Goal: Task Accomplishment & Management: Manage account settings

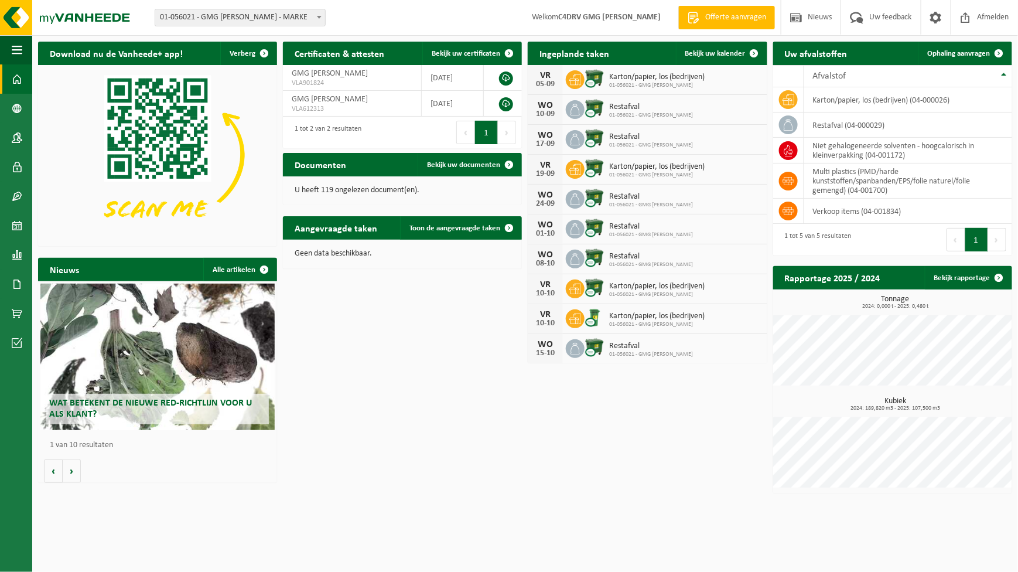
click at [622, 83] on span "01-056021 - GMG LUCAS ZEEFDRUK" at bounding box center [657, 85] width 96 height 7
click at [648, 172] on span "01-056021 - GMG LUCAS ZEEFDRUK" at bounding box center [657, 175] width 96 height 7
click at [578, 168] on icon at bounding box center [575, 169] width 12 height 12
click at [728, 55] on span "Bekijk uw kalender" at bounding box center [715, 54] width 60 height 8
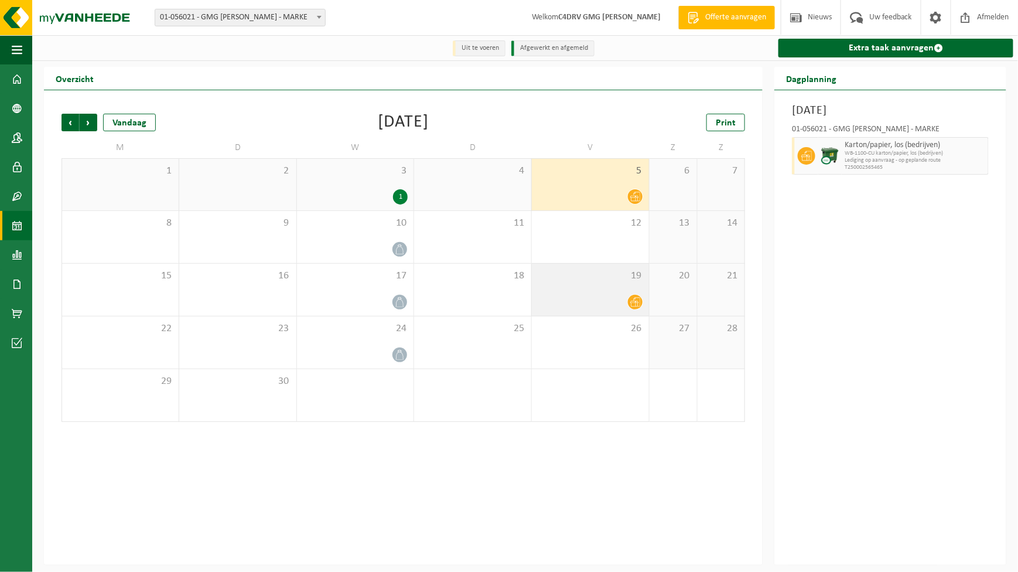
click at [630, 298] on span at bounding box center [635, 302] width 15 height 15
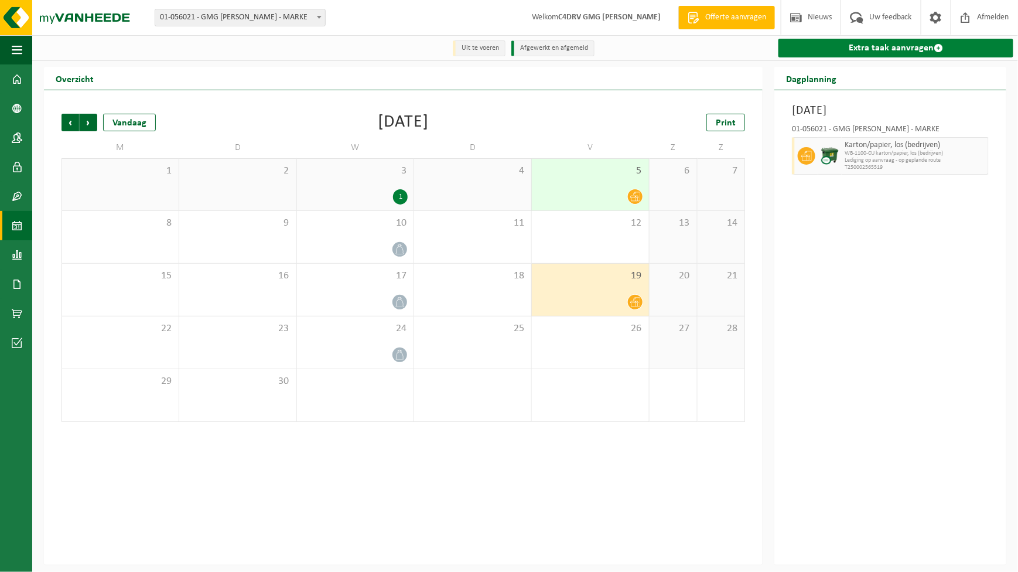
click at [938, 45] on span at bounding box center [938, 47] width 9 height 9
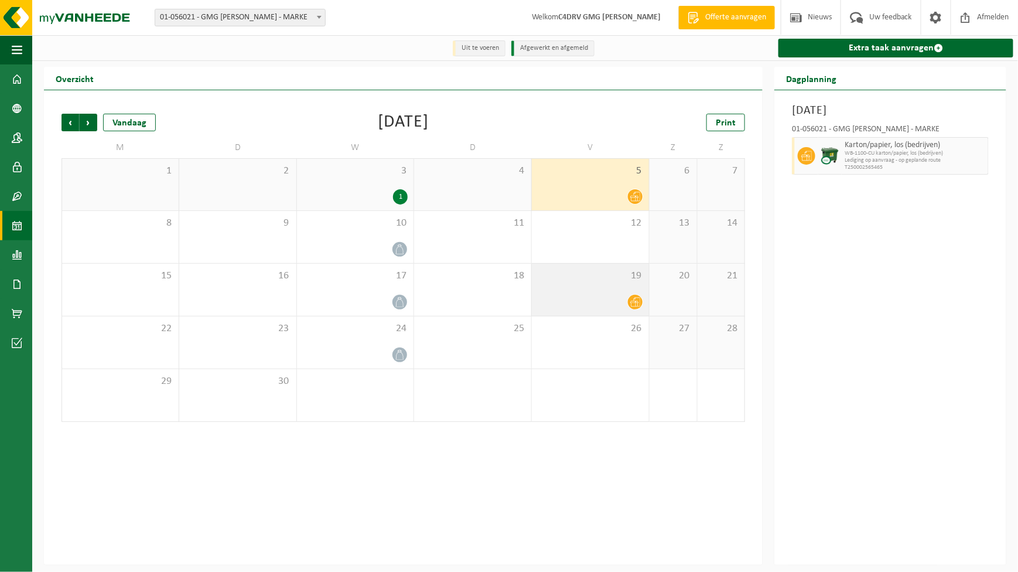
click at [625, 296] on div at bounding box center [590, 302] width 105 height 16
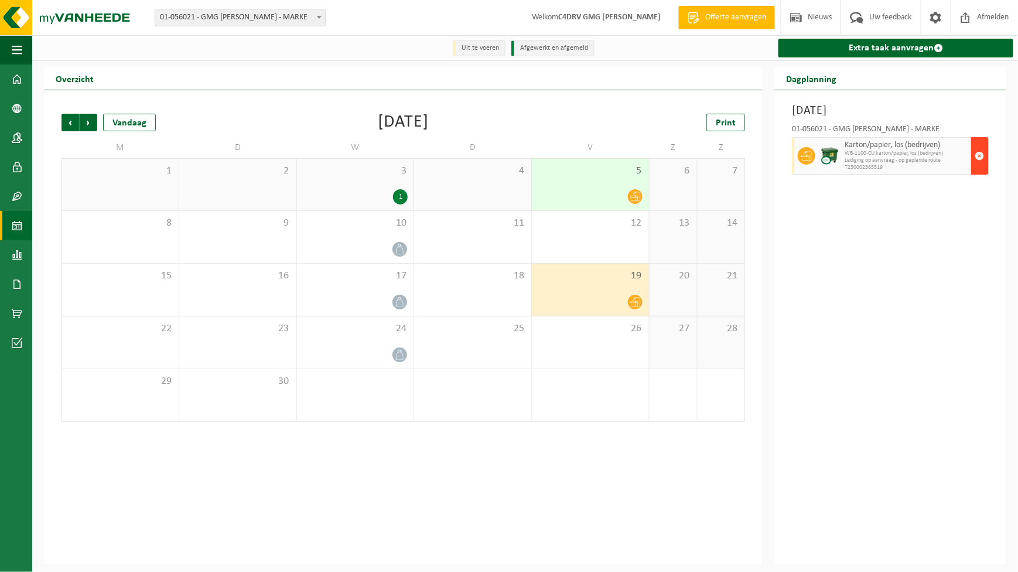
click at [983, 155] on span "button" at bounding box center [980, 155] width 9 height 23
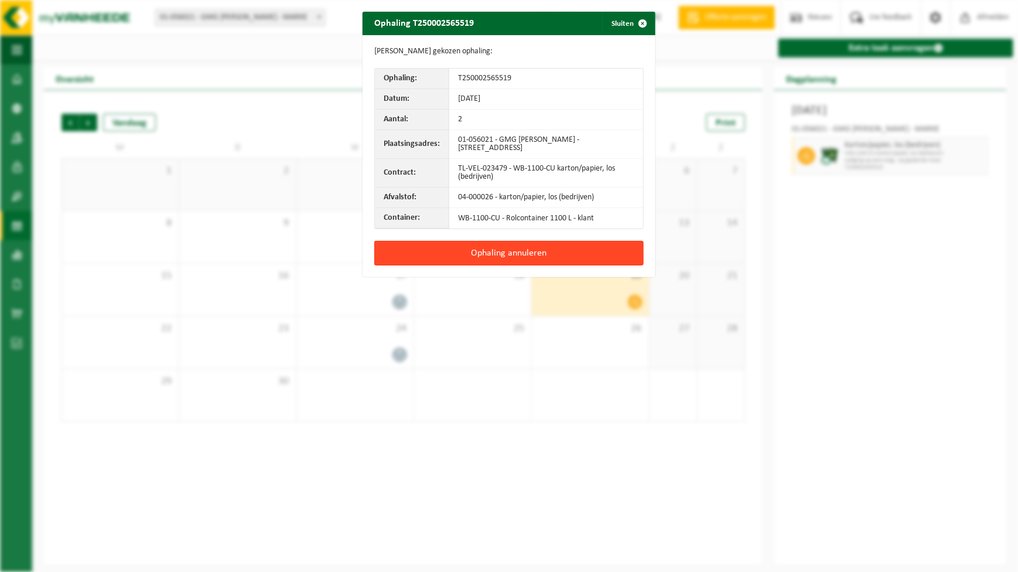
click at [558, 249] on button "Ophaling annuleren" at bounding box center [509, 253] width 270 height 25
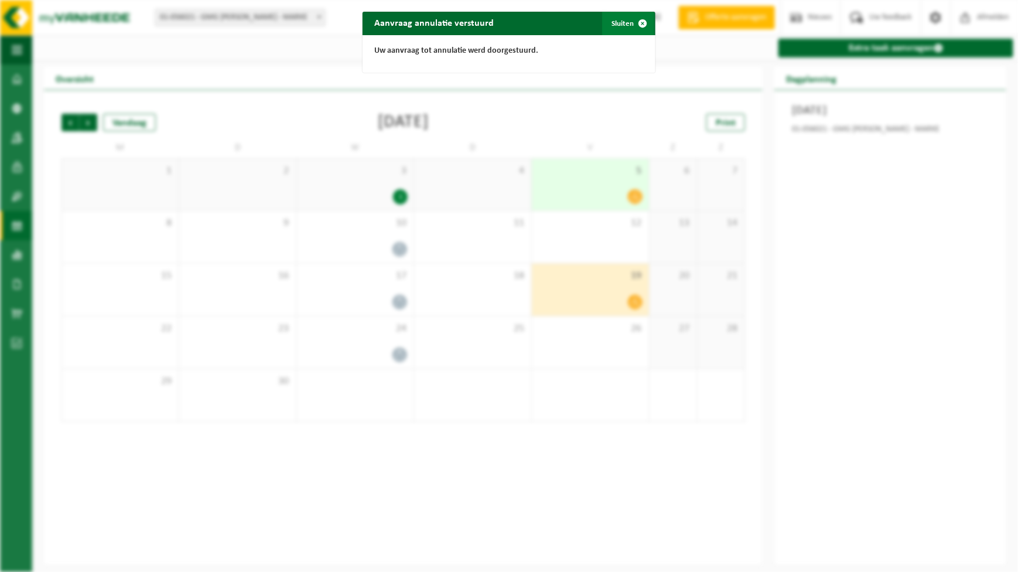
click at [639, 22] on span "button" at bounding box center [642, 23] width 23 height 23
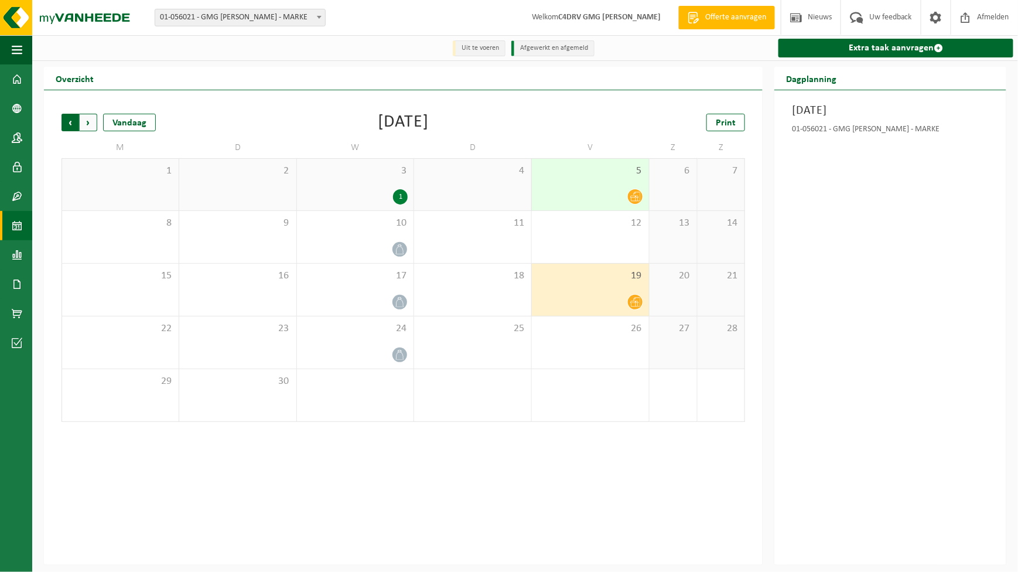
click at [91, 122] on span "Volgende" at bounding box center [89, 123] width 18 height 18
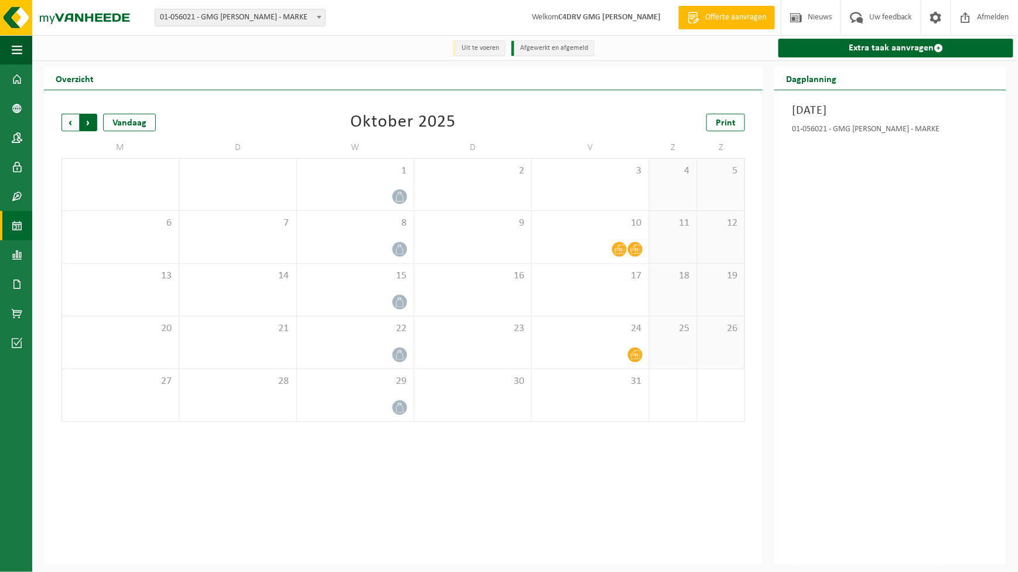
click at [74, 121] on span "Vorige" at bounding box center [71, 123] width 18 height 18
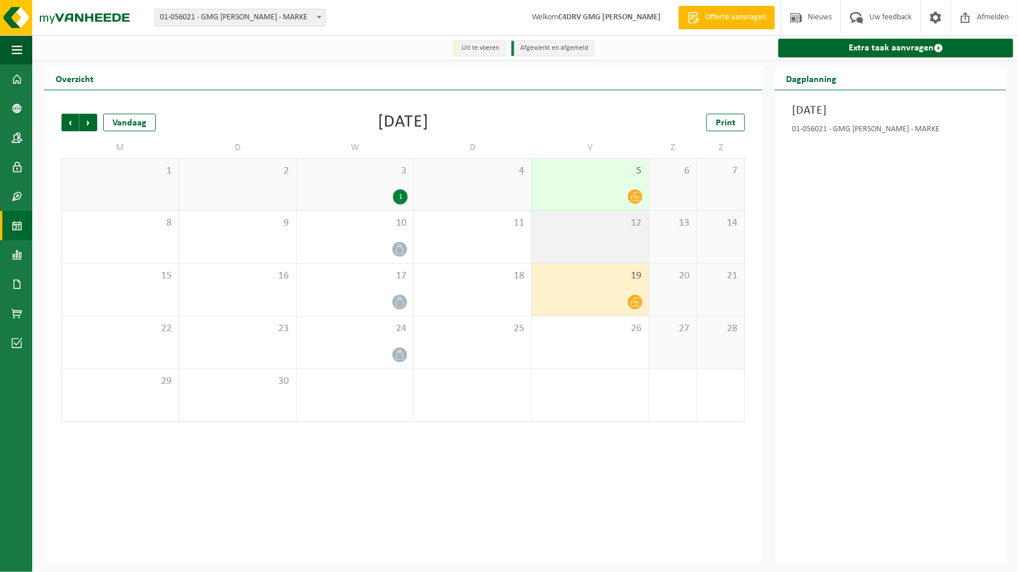
click at [594, 251] on div "12" at bounding box center [590, 237] width 117 height 52
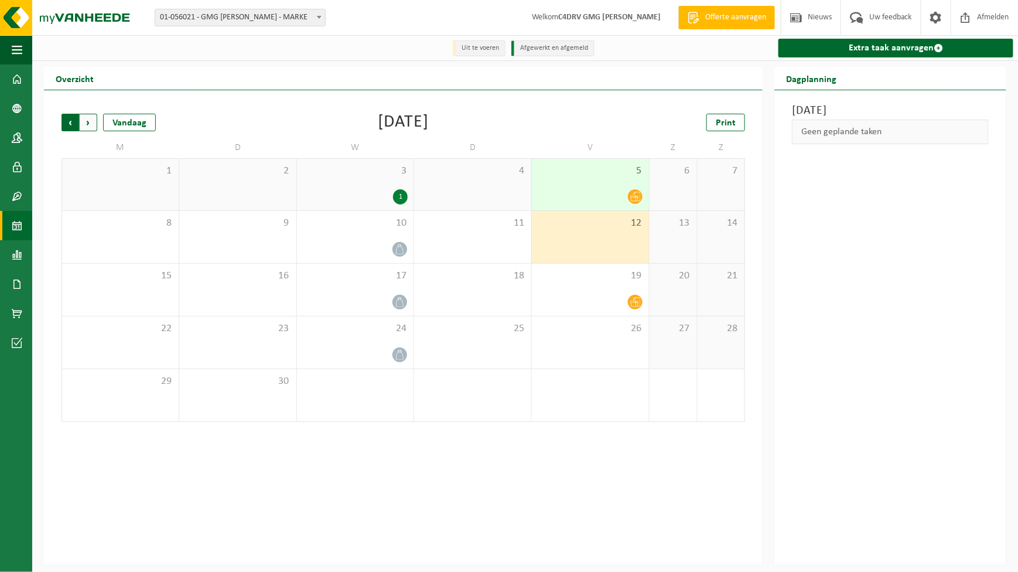
click at [82, 121] on span "Volgende" at bounding box center [89, 123] width 18 height 18
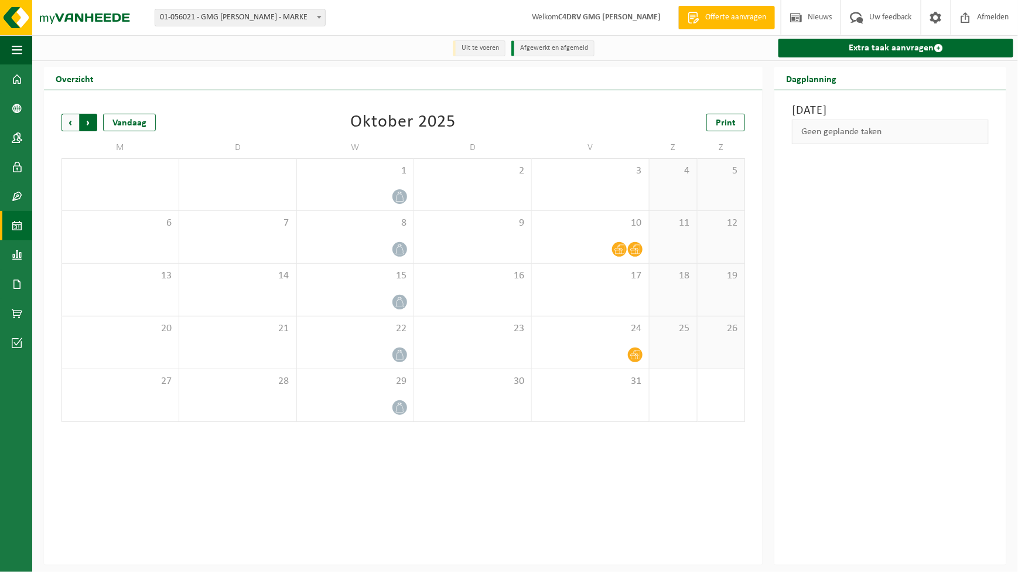
click at [72, 123] on span "Vorige" at bounding box center [71, 123] width 18 height 18
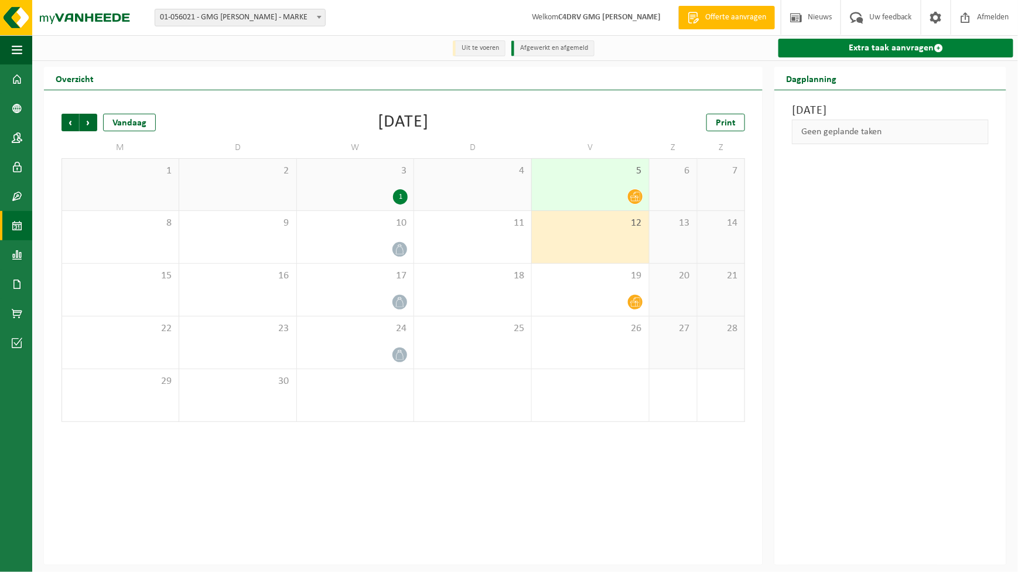
click at [943, 45] on link "Extra taak aanvragen" at bounding box center [896, 48] width 235 height 19
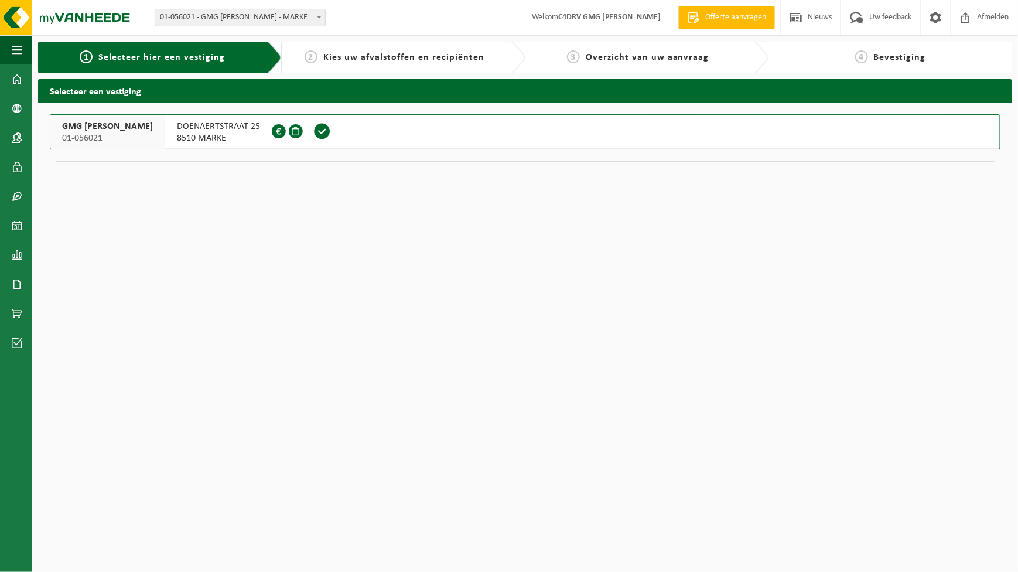
click at [301, 132] on div at bounding box center [289, 132] width 34 height 34
click at [294, 130] on span at bounding box center [296, 131] width 14 height 14
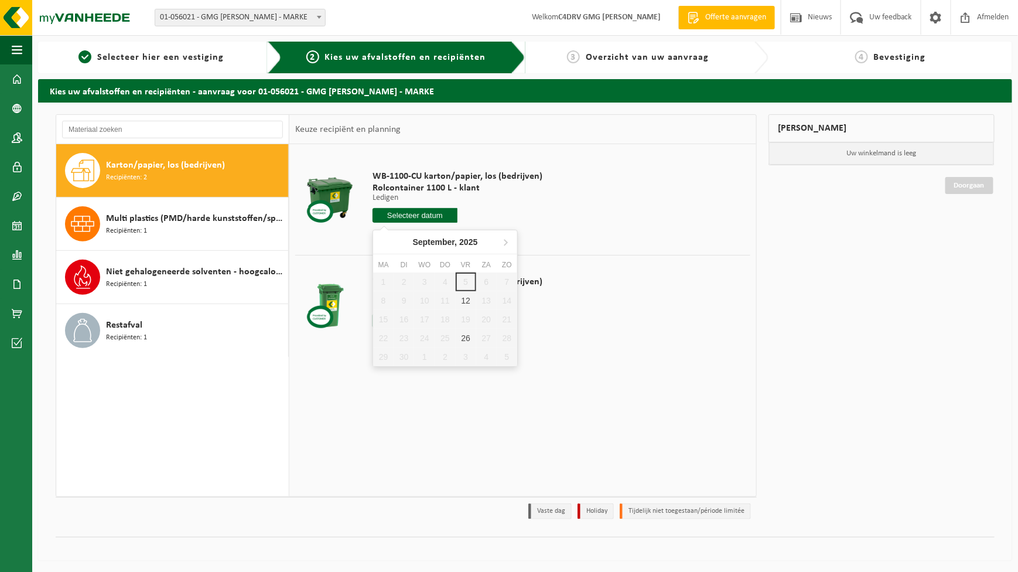
click at [417, 213] on input "text" at bounding box center [415, 215] width 85 height 15
drag, startPoint x: 469, startPoint y: 301, endPoint x: 457, endPoint y: 300, distance: 11.7
click at [468, 300] on div "12" at bounding box center [466, 300] width 21 height 19
type input "Van [DATE]"
type input "[DATE]"
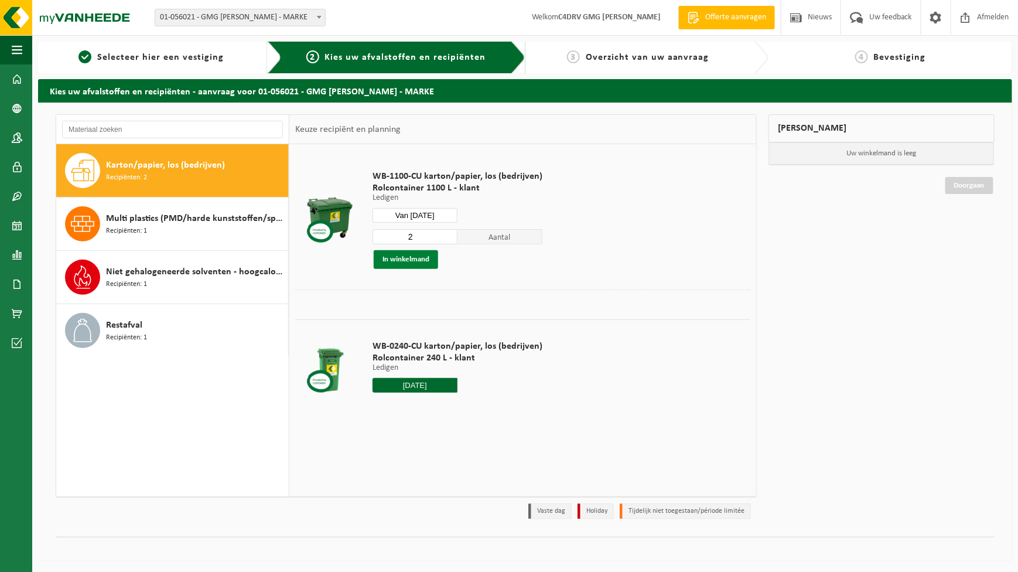
click at [407, 262] on button "In winkelmand" at bounding box center [406, 259] width 64 height 19
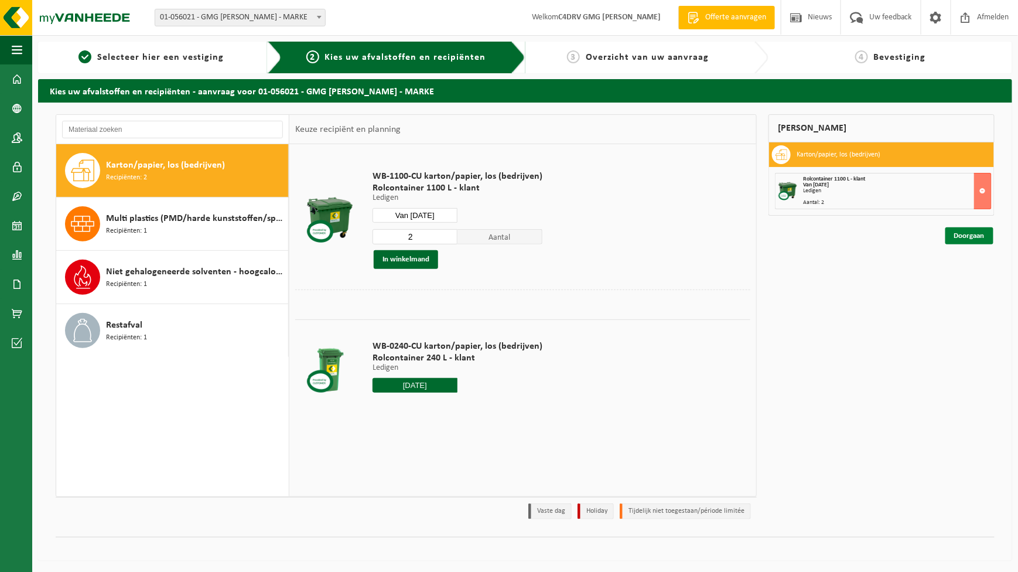
click at [977, 241] on link "Doorgaan" at bounding box center [970, 235] width 48 height 17
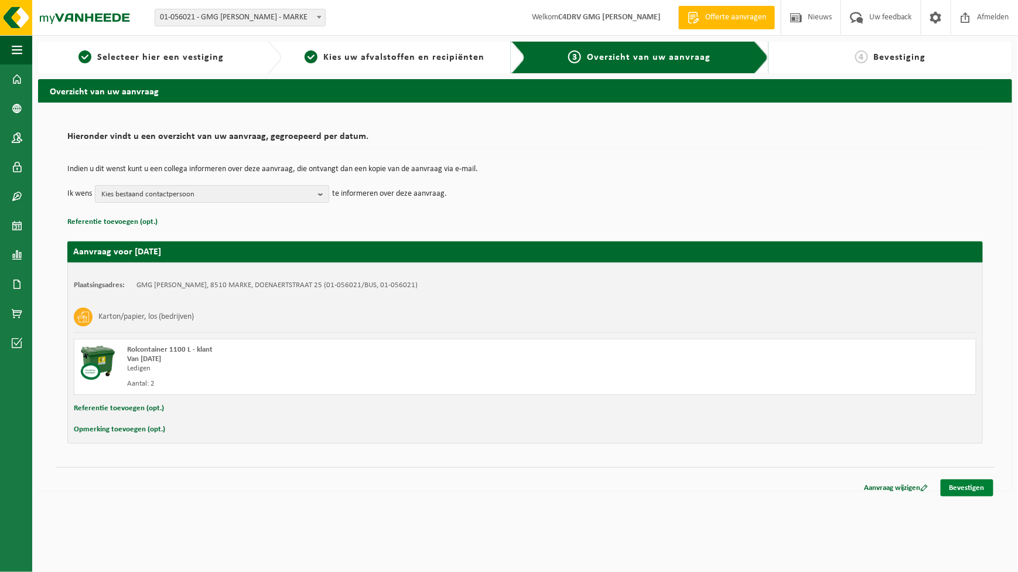
click at [962, 482] on link "Bevestigen" at bounding box center [967, 487] width 53 height 17
click at [964, 487] on link "Bevestigen" at bounding box center [967, 487] width 53 height 17
click at [970, 486] on link "Bevestigen" at bounding box center [967, 487] width 53 height 17
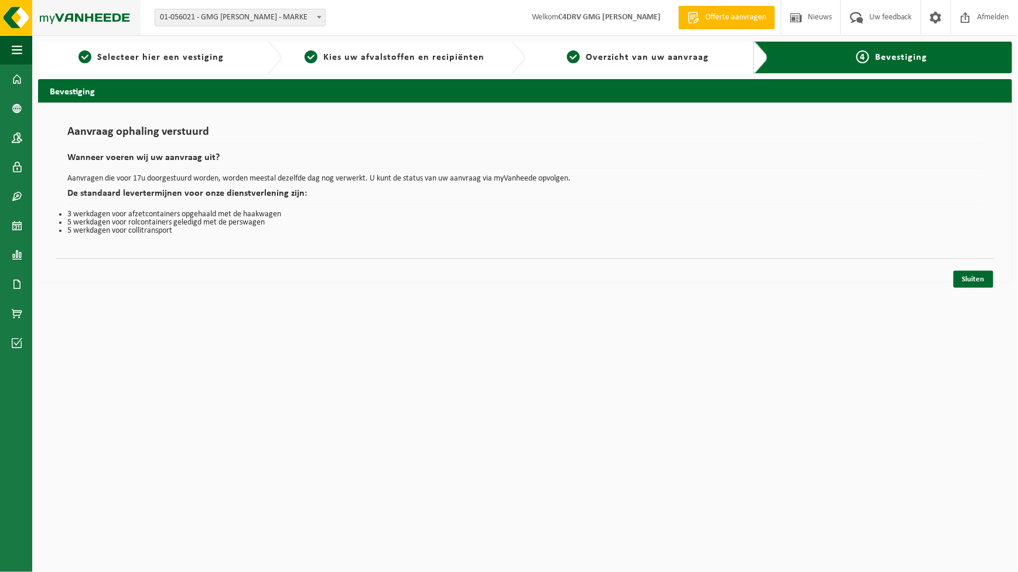
click at [77, 13] on img at bounding box center [70, 17] width 141 height 35
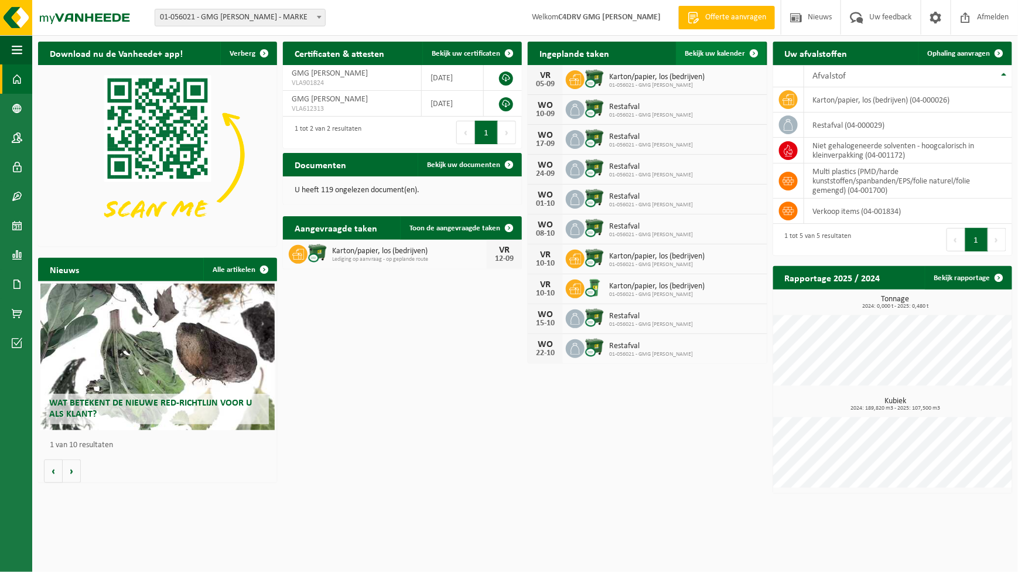
click at [735, 50] on span "Bekijk uw kalender" at bounding box center [715, 54] width 60 height 8
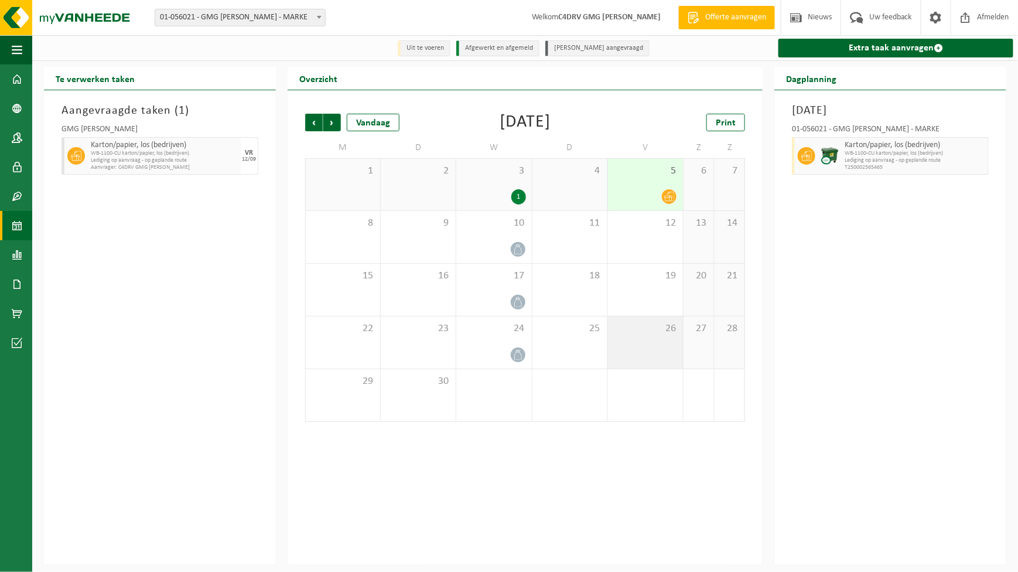
click at [656, 348] on div "26" at bounding box center [645, 342] width 75 height 52
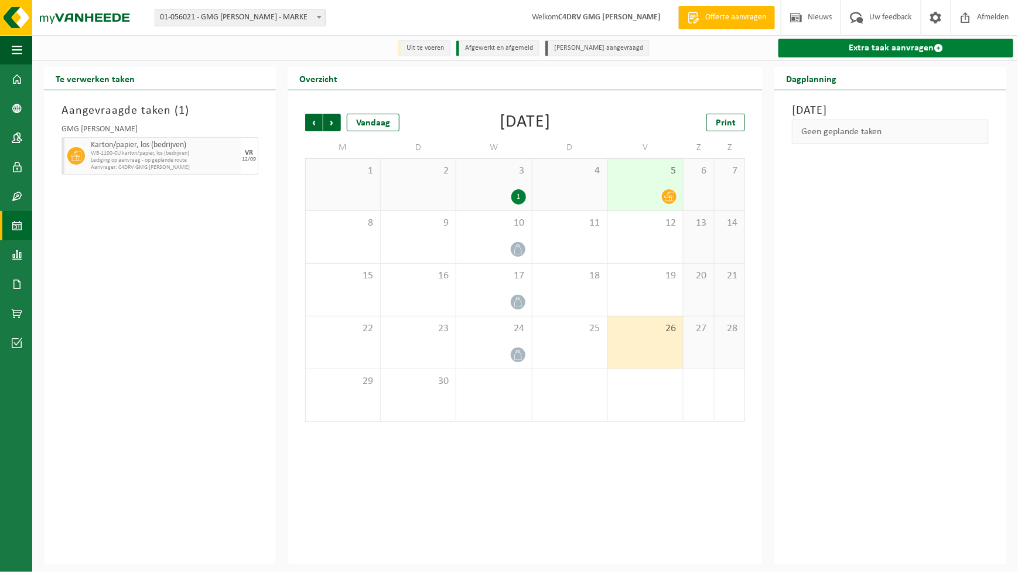
click at [922, 51] on link "Extra taak aanvragen" at bounding box center [896, 48] width 235 height 19
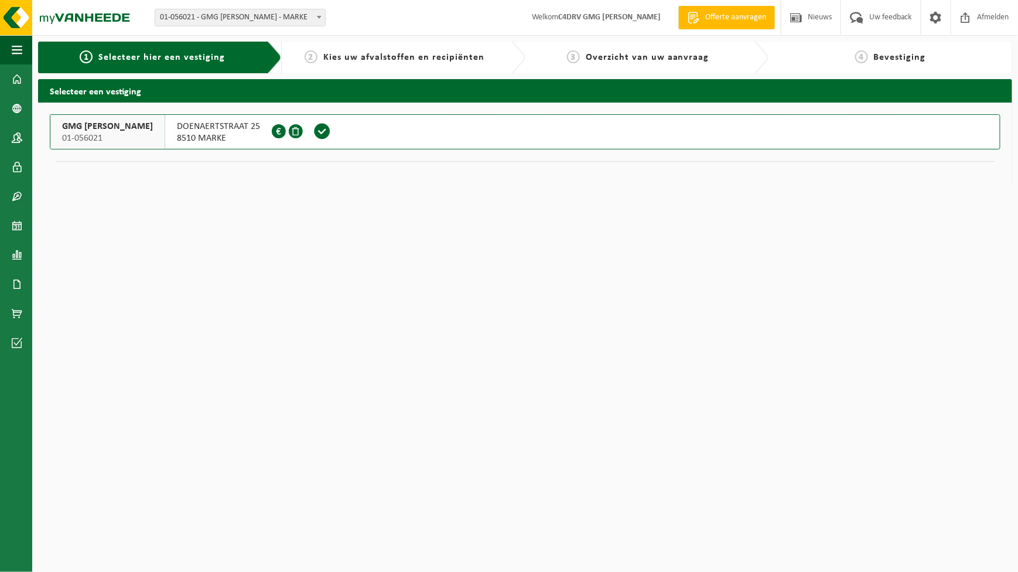
click at [125, 123] on span "GMG [PERSON_NAME]" at bounding box center [107, 127] width 91 height 12
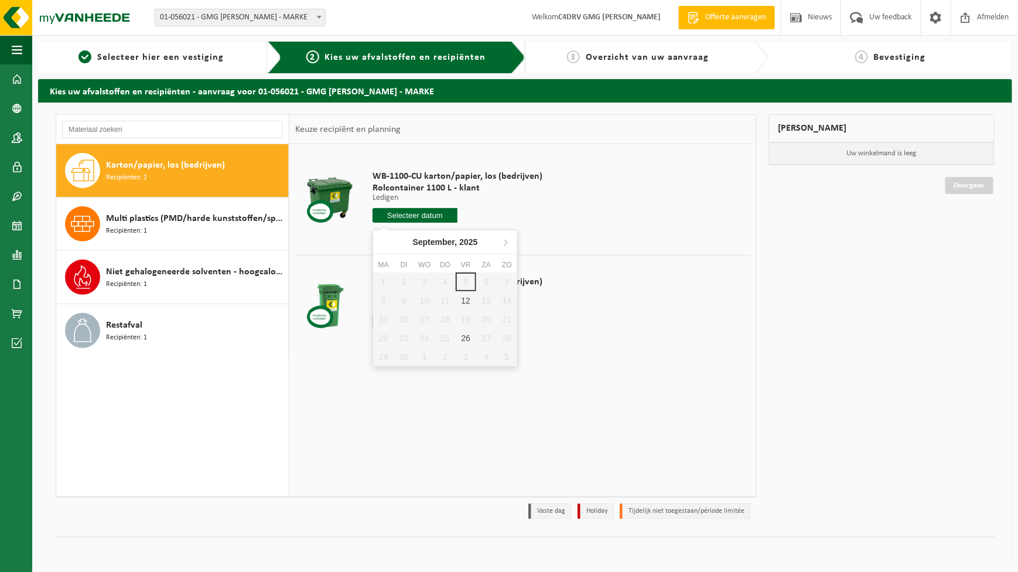
click at [392, 212] on input "text" at bounding box center [415, 215] width 85 height 15
click at [469, 339] on div "26" at bounding box center [466, 338] width 21 height 19
type input "Van 2025-09-26"
type input "2025-09-26"
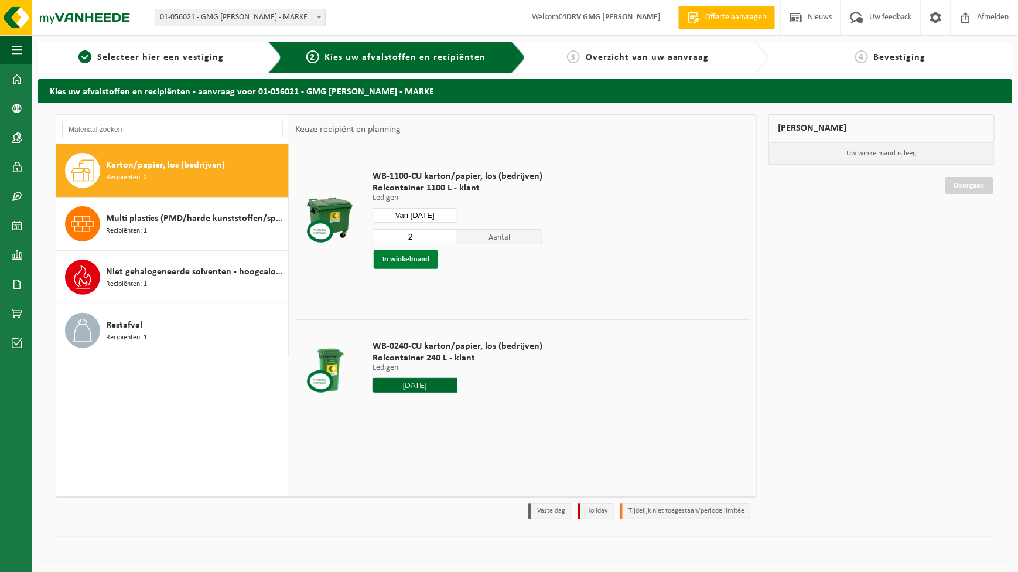
click at [401, 258] on button "In winkelmand" at bounding box center [406, 259] width 64 height 19
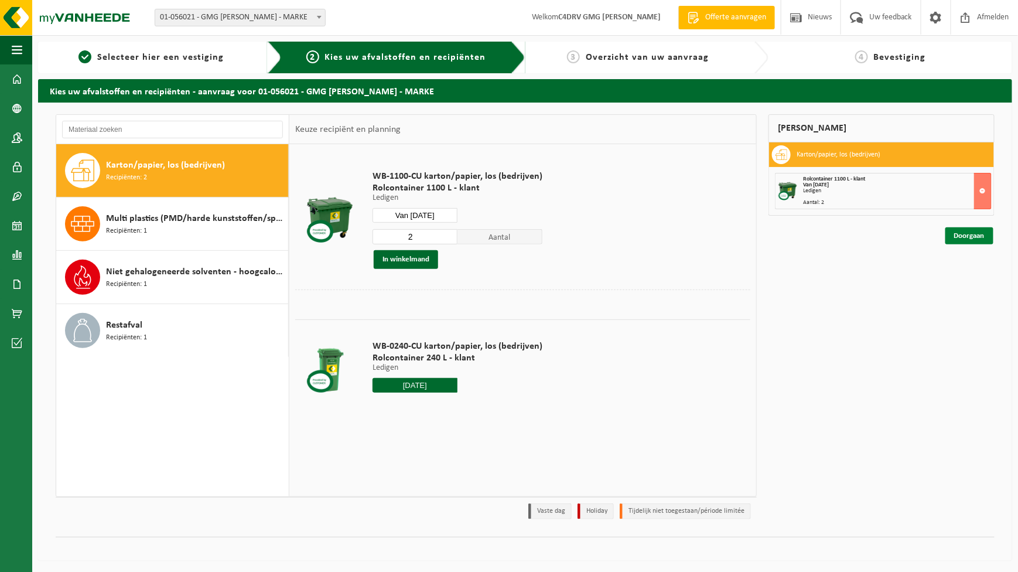
click at [979, 231] on link "Doorgaan" at bounding box center [970, 235] width 48 height 17
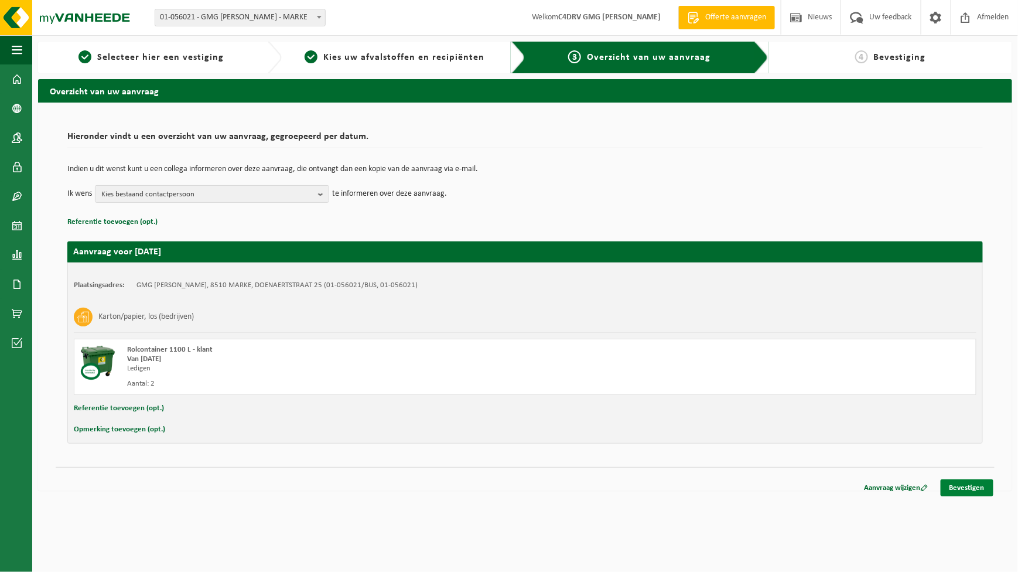
click at [973, 487] on link "Bevestigen" at bounding box center [967, 487] width 53 height 17
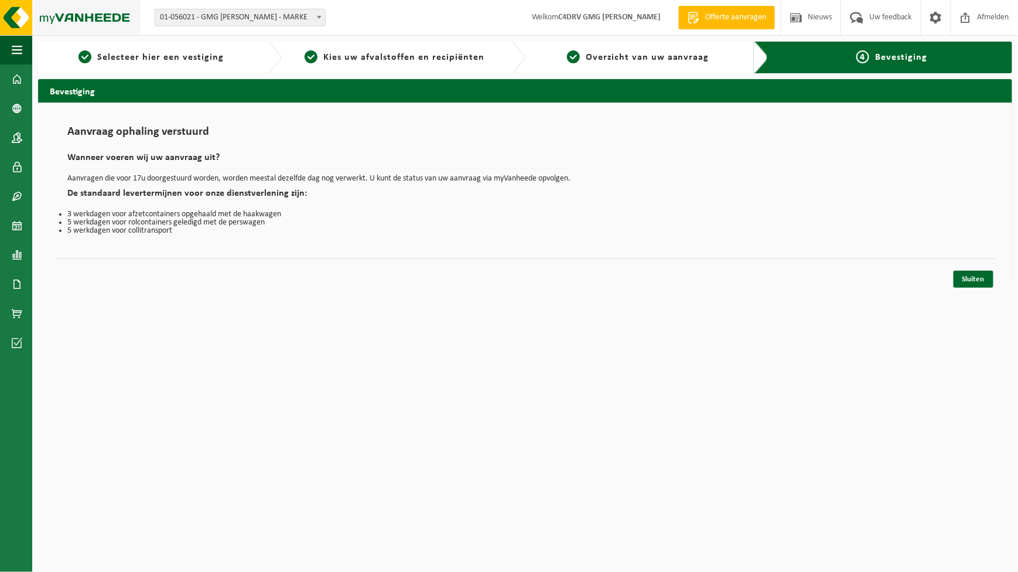
click at [106, 17] on img at bounding box center [70, 17] width 141 height 35
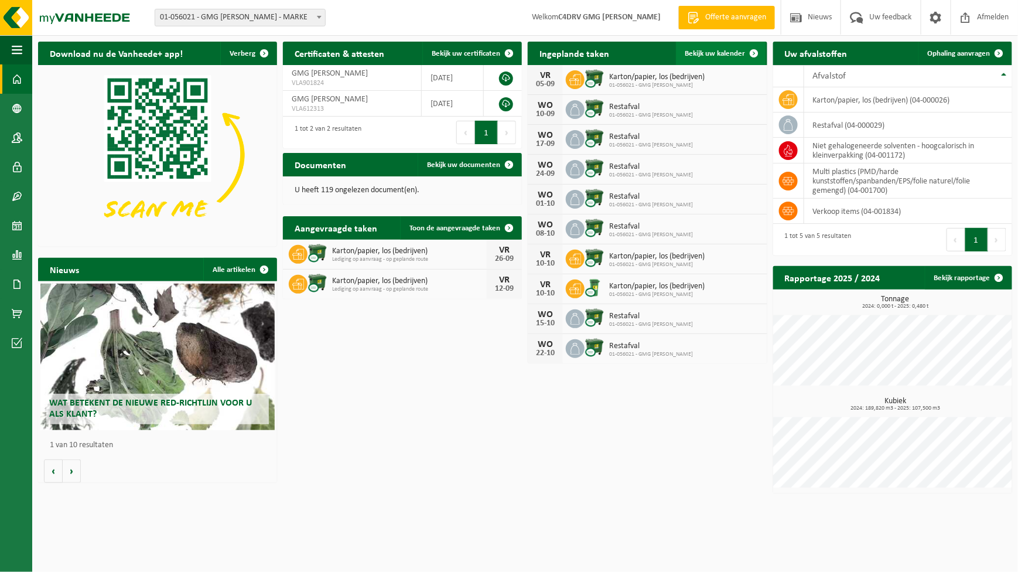
click at [719, 57] on span "Bekijk uw kalender" at bounding box center [715, 54] width 60 height 8
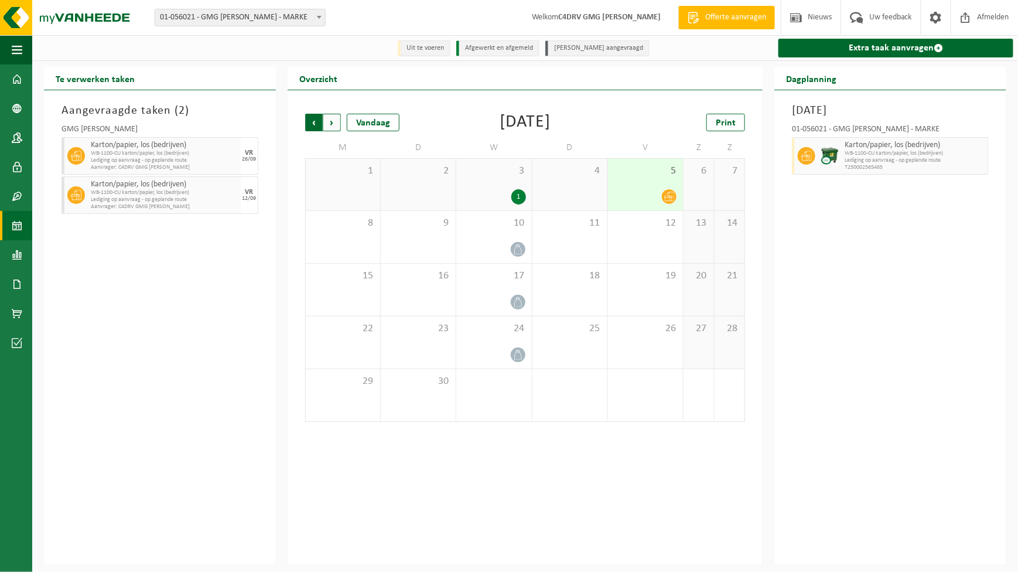
click at [335, 126] on span "Volgende" at bounding box center [332, 123] width 18 height 18
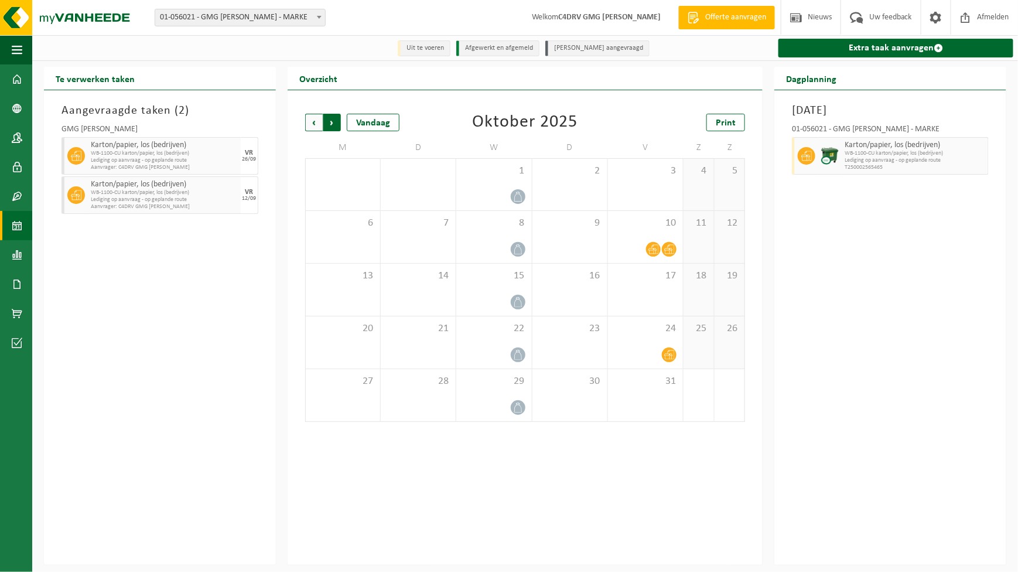
click at [307, 121] on span "Vorige" at bounding box center [314, 123] width 18 height 18
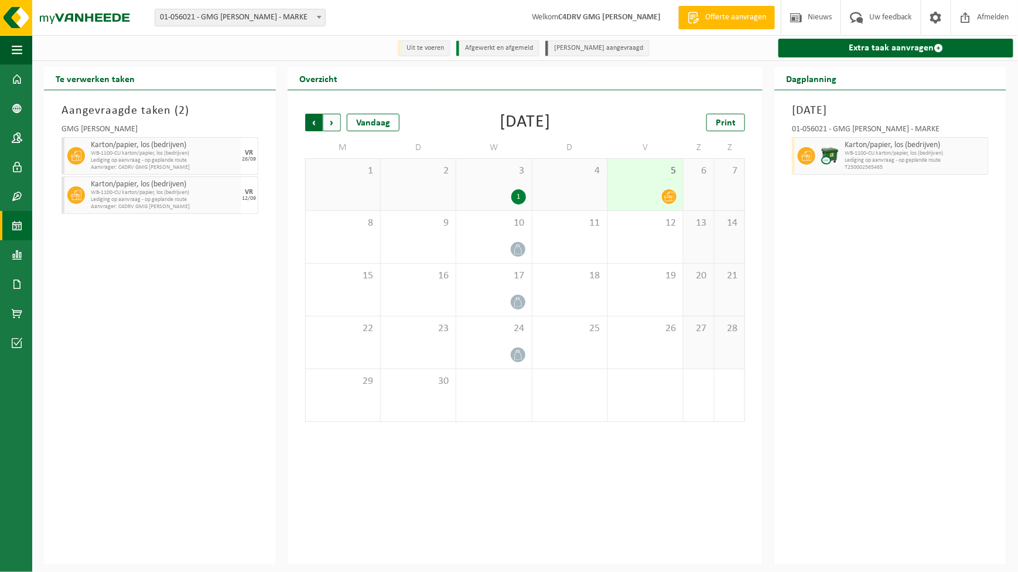
click at [330, 124] on span "Volgende" at bounding box center [332, 123] width 18 height 18
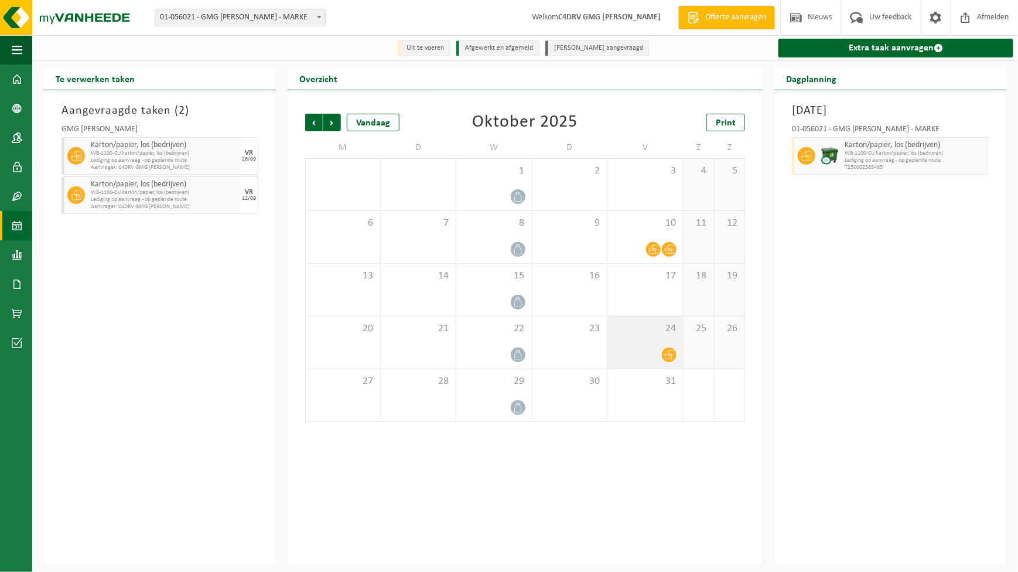
click at [656, 356] on div at bounding box center [645, 355] width 63 height 16
click at [328, 118] on span "Volgende" at bounding box center [332, 123] width 18 height 18
